Goal: Check status: Check status

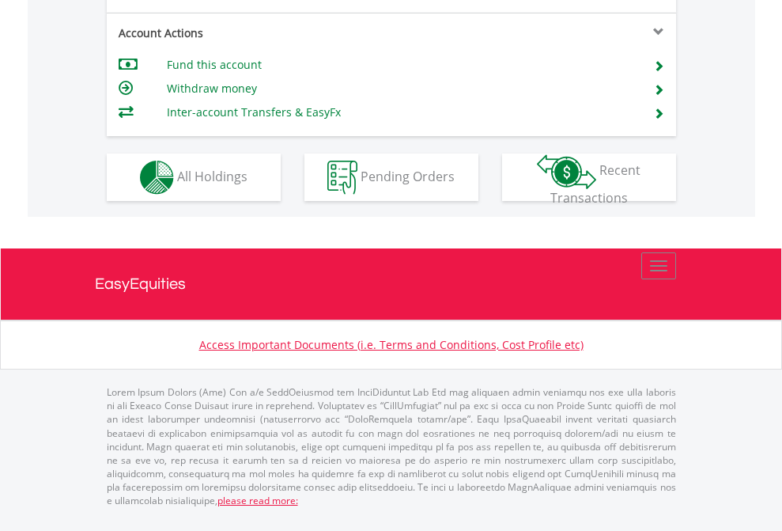
scroll to position [1484, 0]
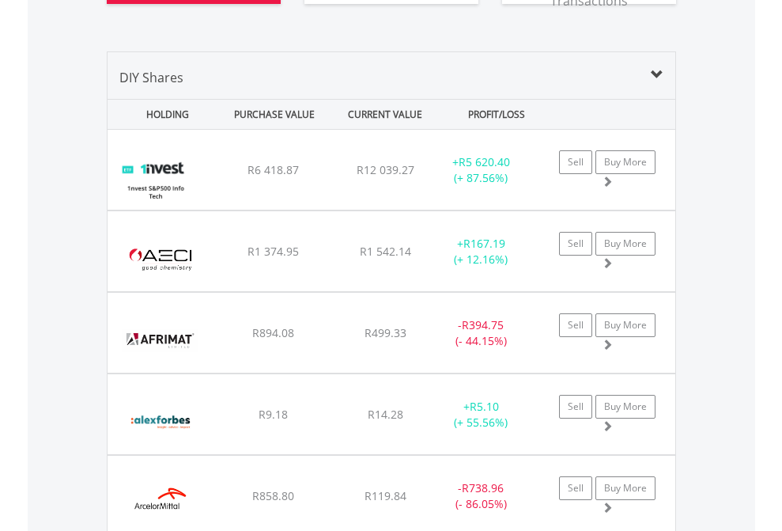
scroll to position [1885, 0]
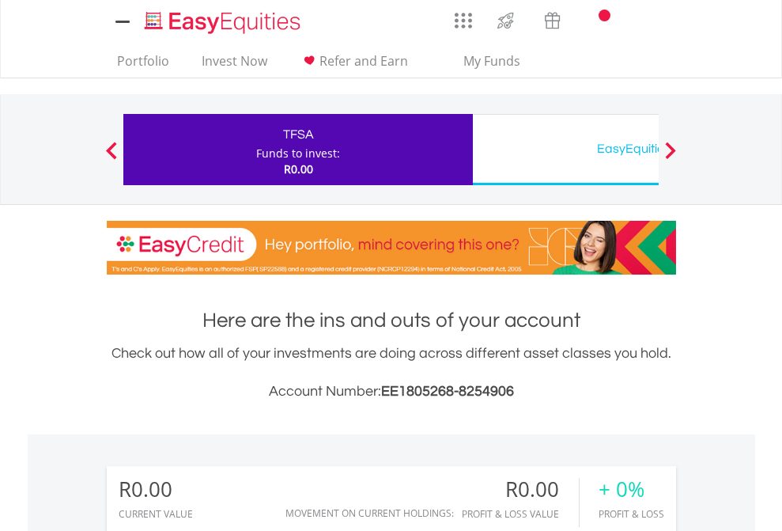
scroll to position [1175, 0]
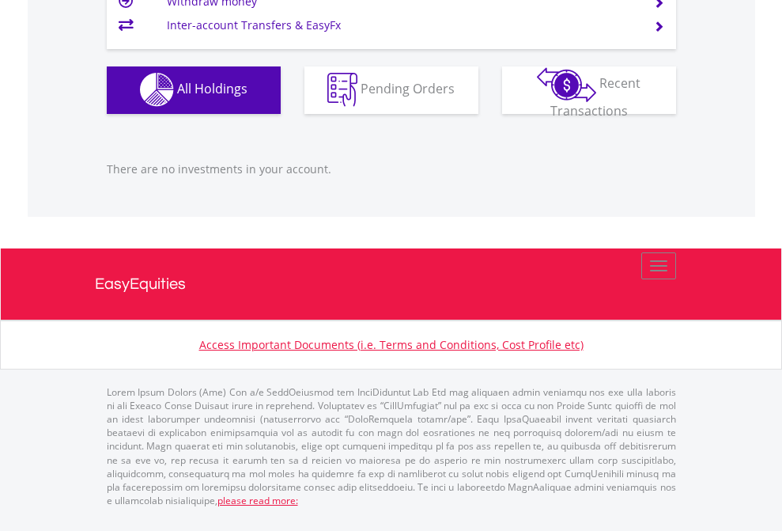
scroll to position [1566, 0]
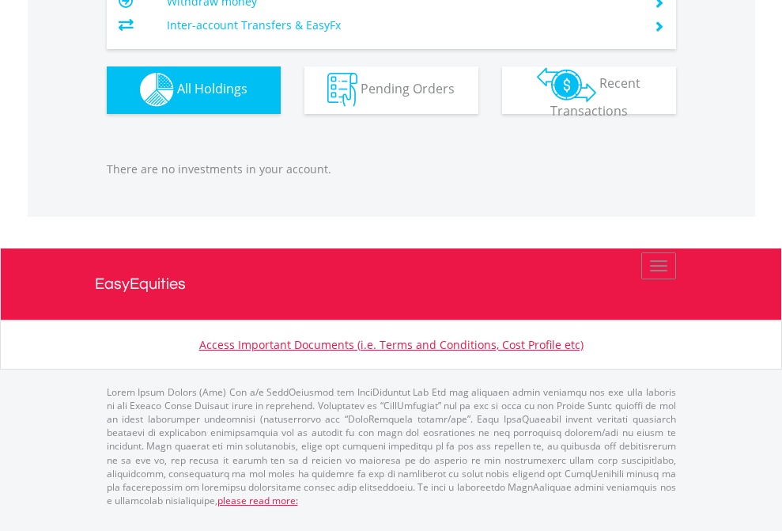
scroll to position [152, 248]
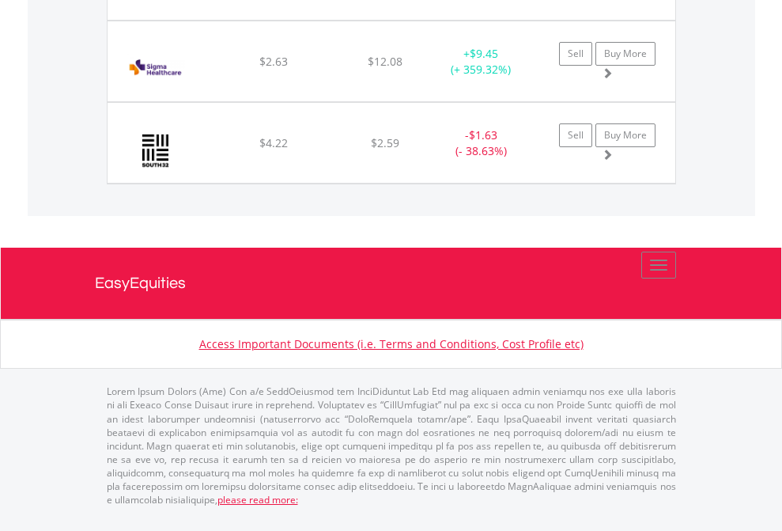
scroll to position [152, 248]
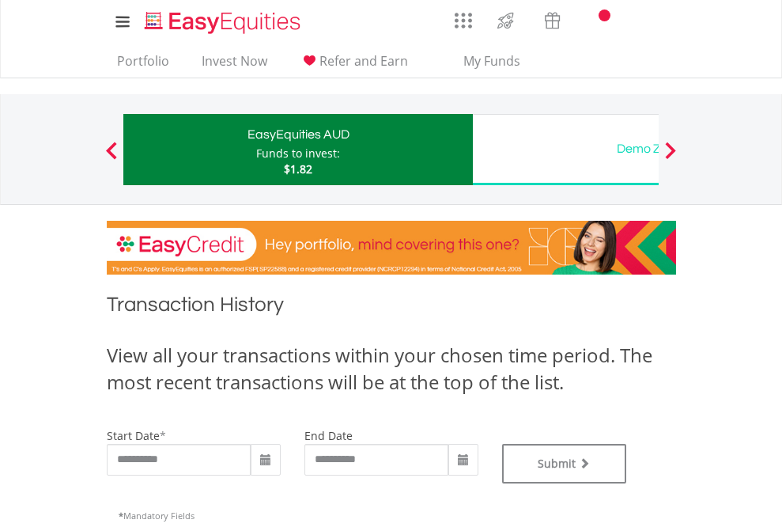
type input "**********"
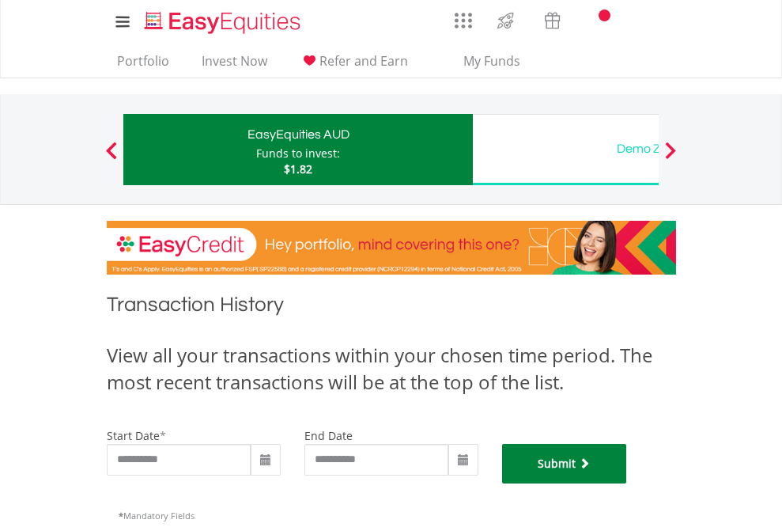
click at [627, 483] on button "Submit" at bounding box center [564, 464] width 125 height 40
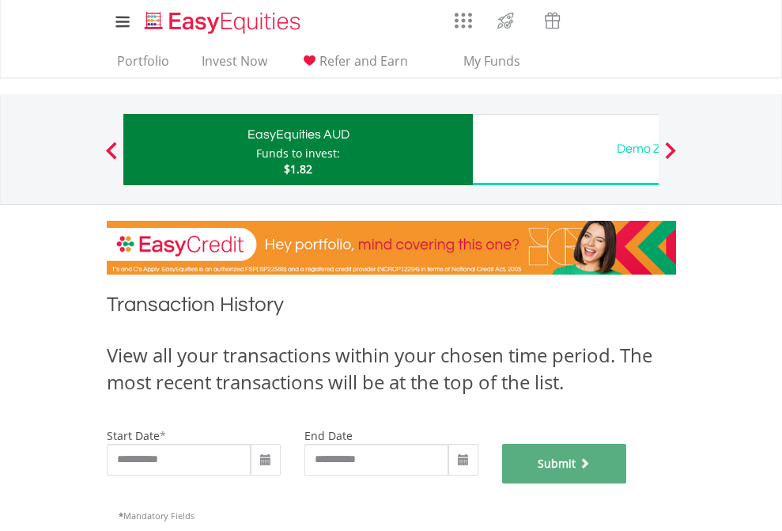
scroll to position [641, 0]
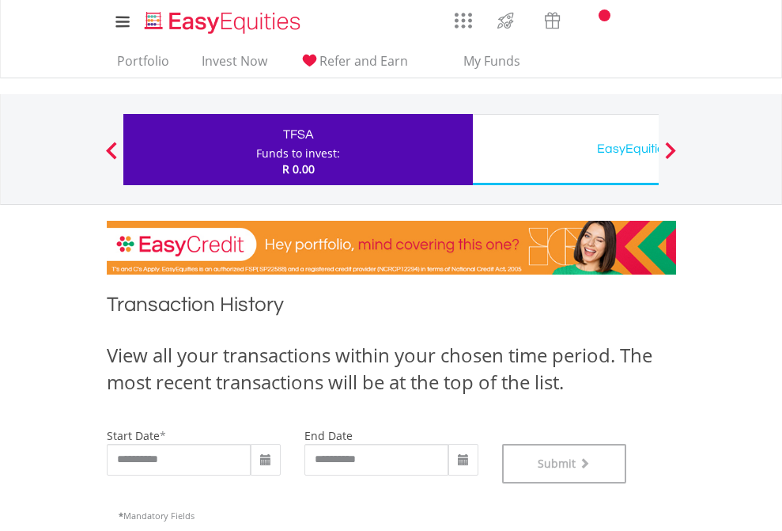
scroll to position [641, 0]
click at [565, 149] on div "EasyEquities USD" at bounding box center [647, 149] width 330 height 22
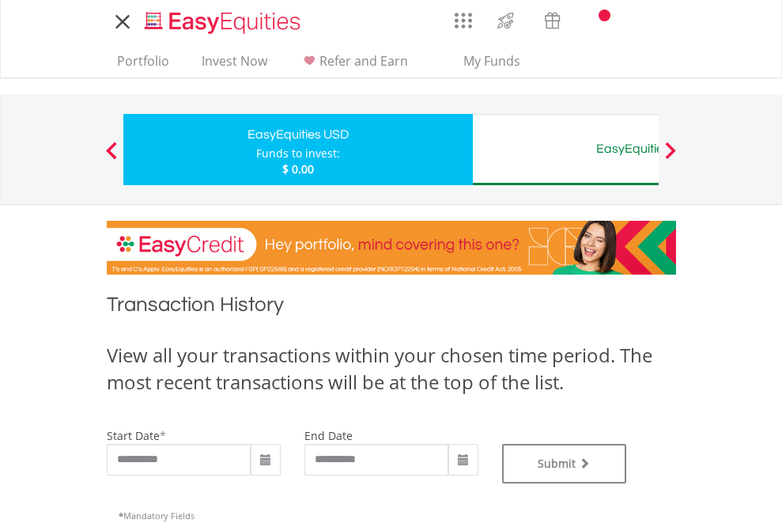
type input "**********"
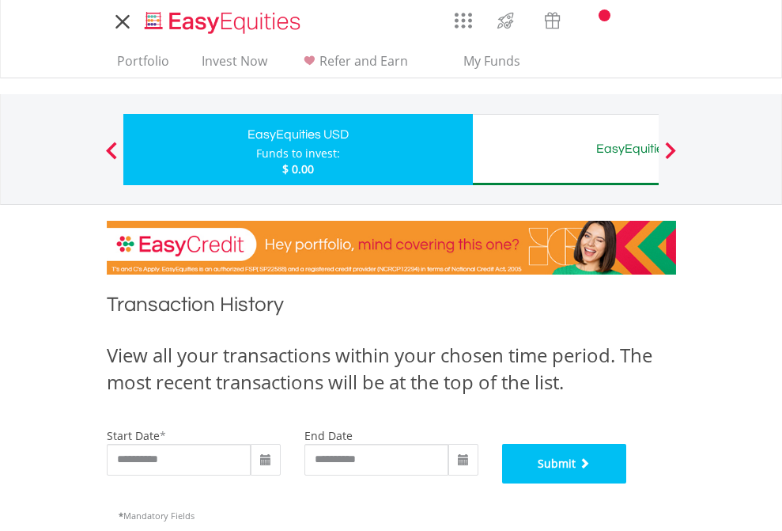
click at [627, 483] on button "Submit" at bounding box center [564, 464] width 125 height 40
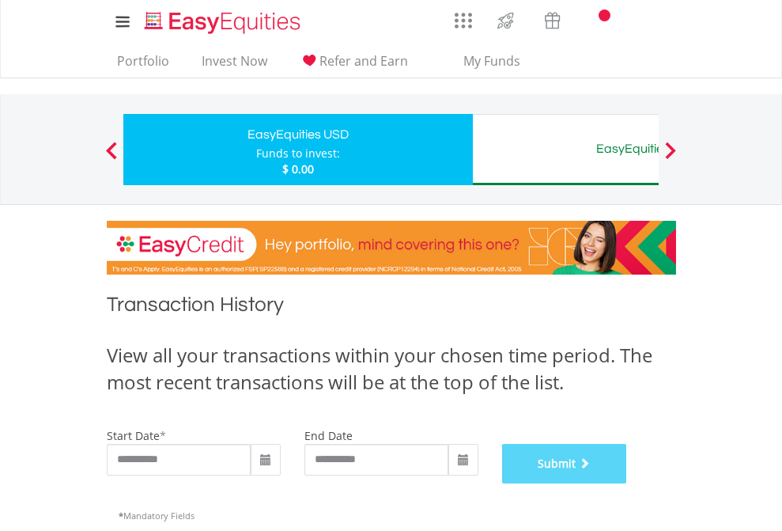
scroll to position [641, 0]
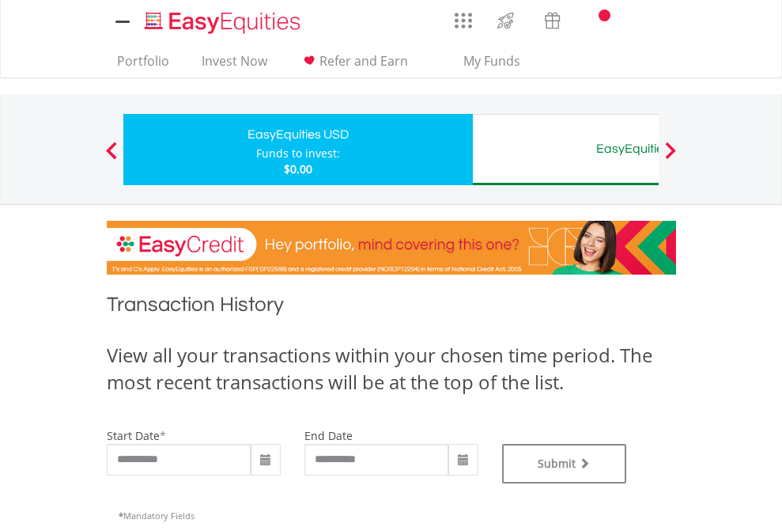
click at [565, 149] on div "EasyEquities AUD" at bounding box center [647, 149] width 330 height 22
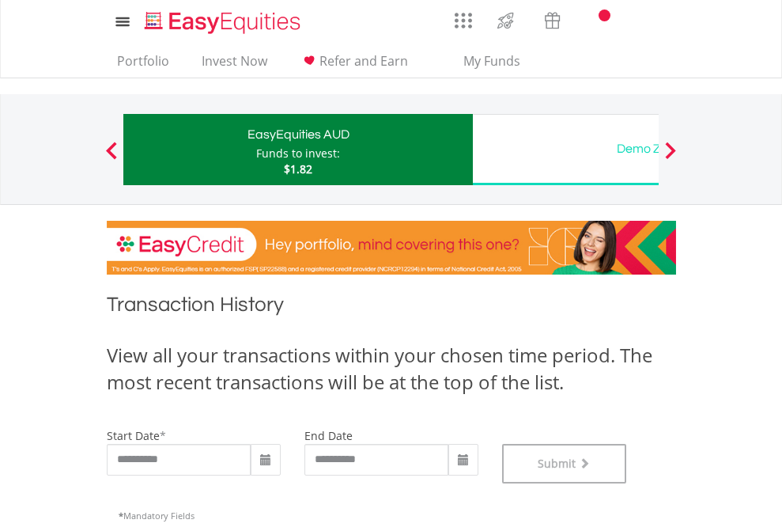
scroll to position [641, 0]
